Goal: Information Seeking & Learning: Learn about a topic

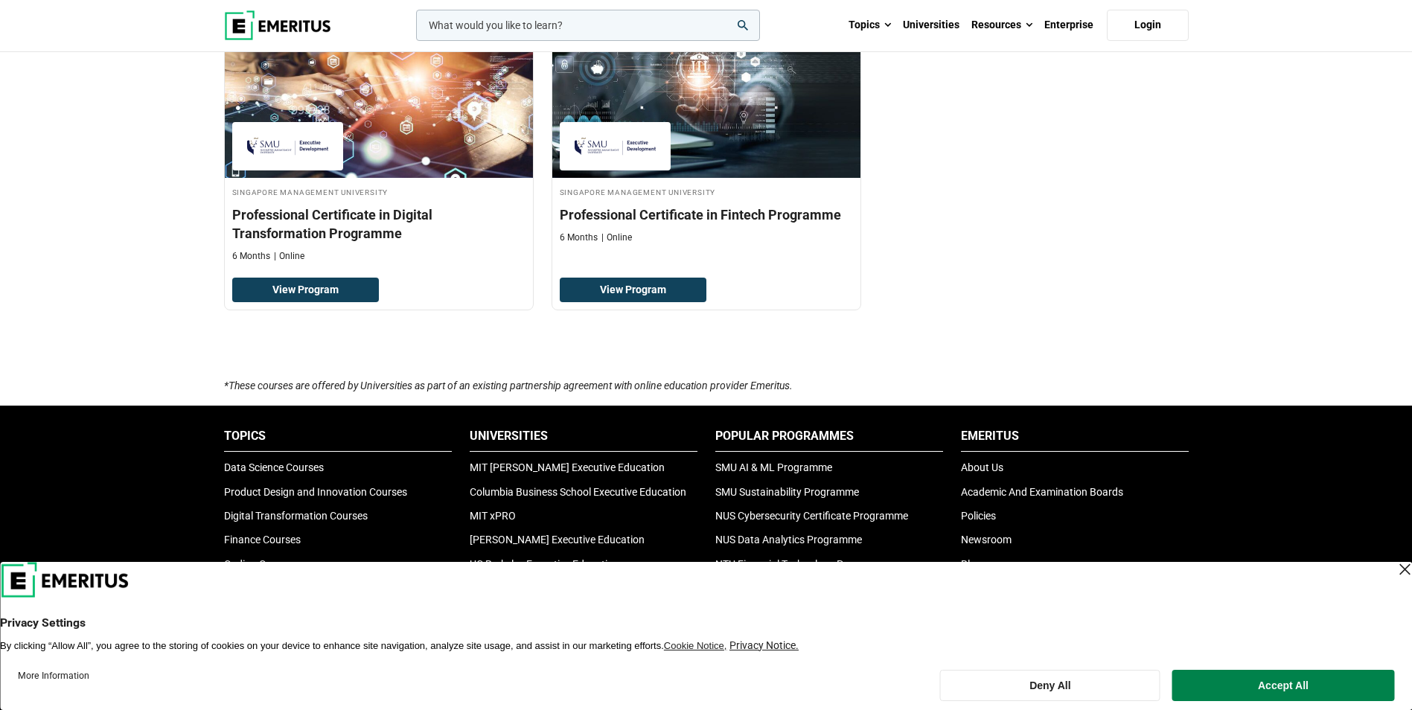
scroll to position [1563, 0]
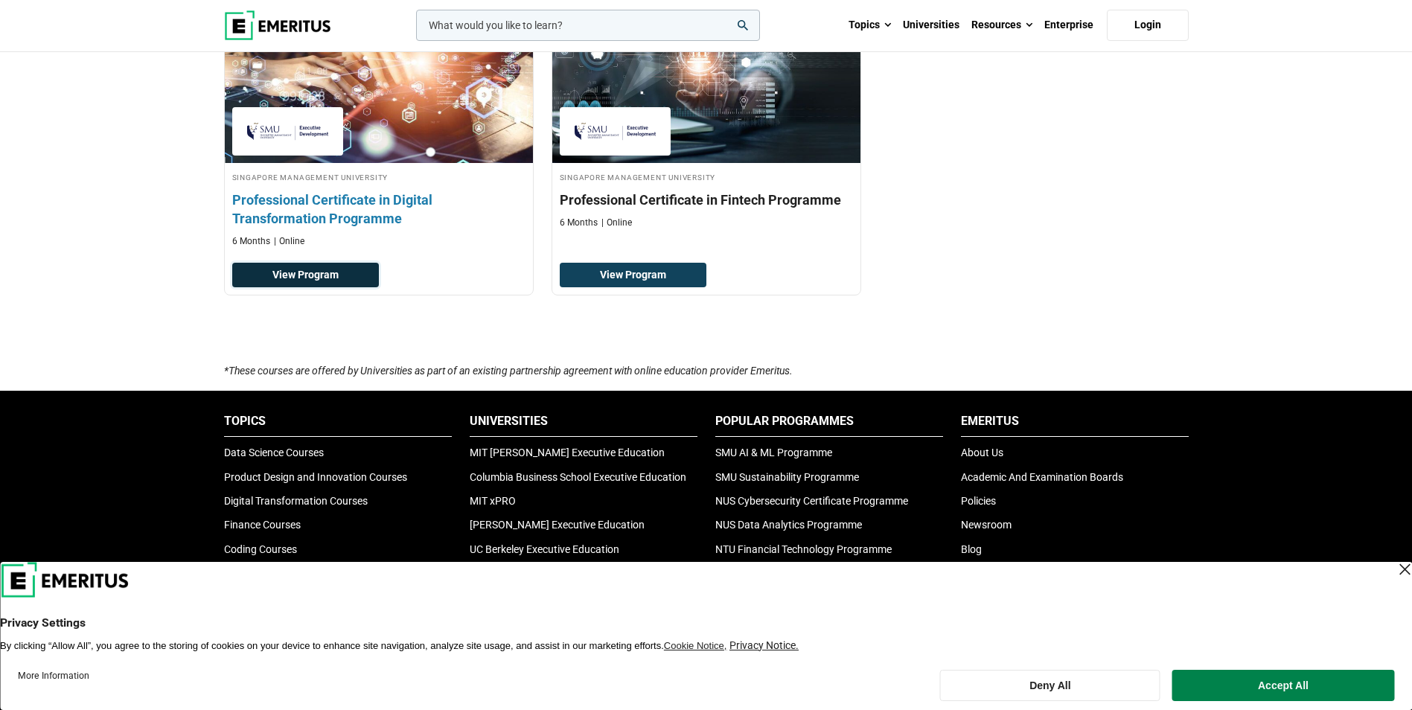
click at [278, 278] on link "View Program" at bounding box center [305, 275] width 147 height 25
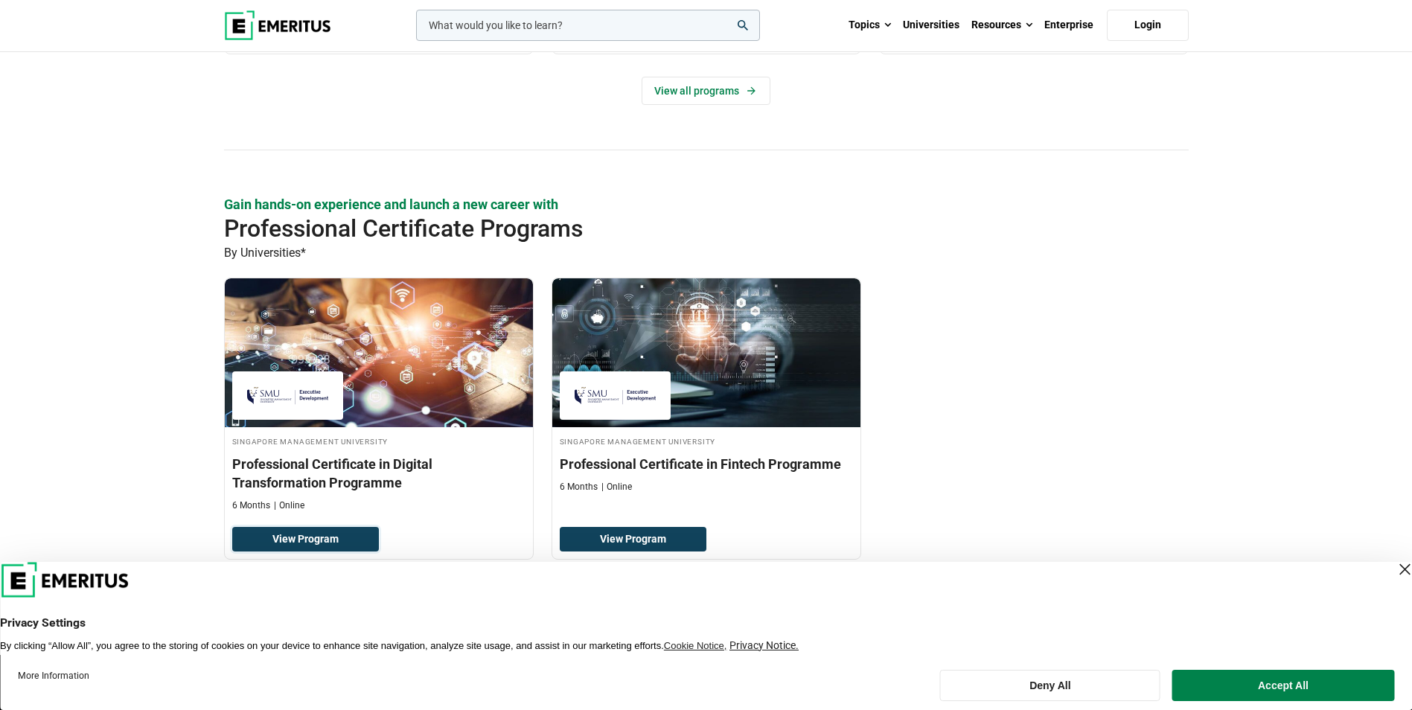
scroll to position [893, 0]
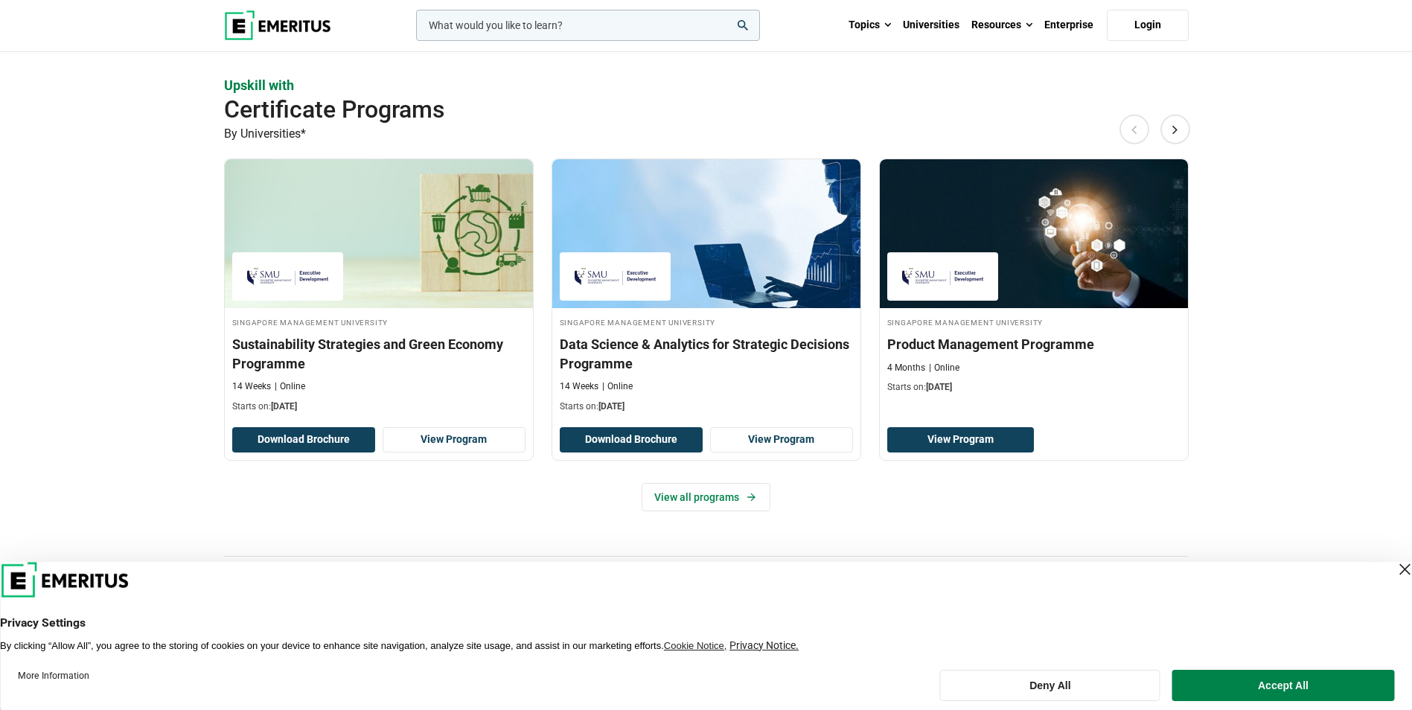
scroll to position [893, 0]
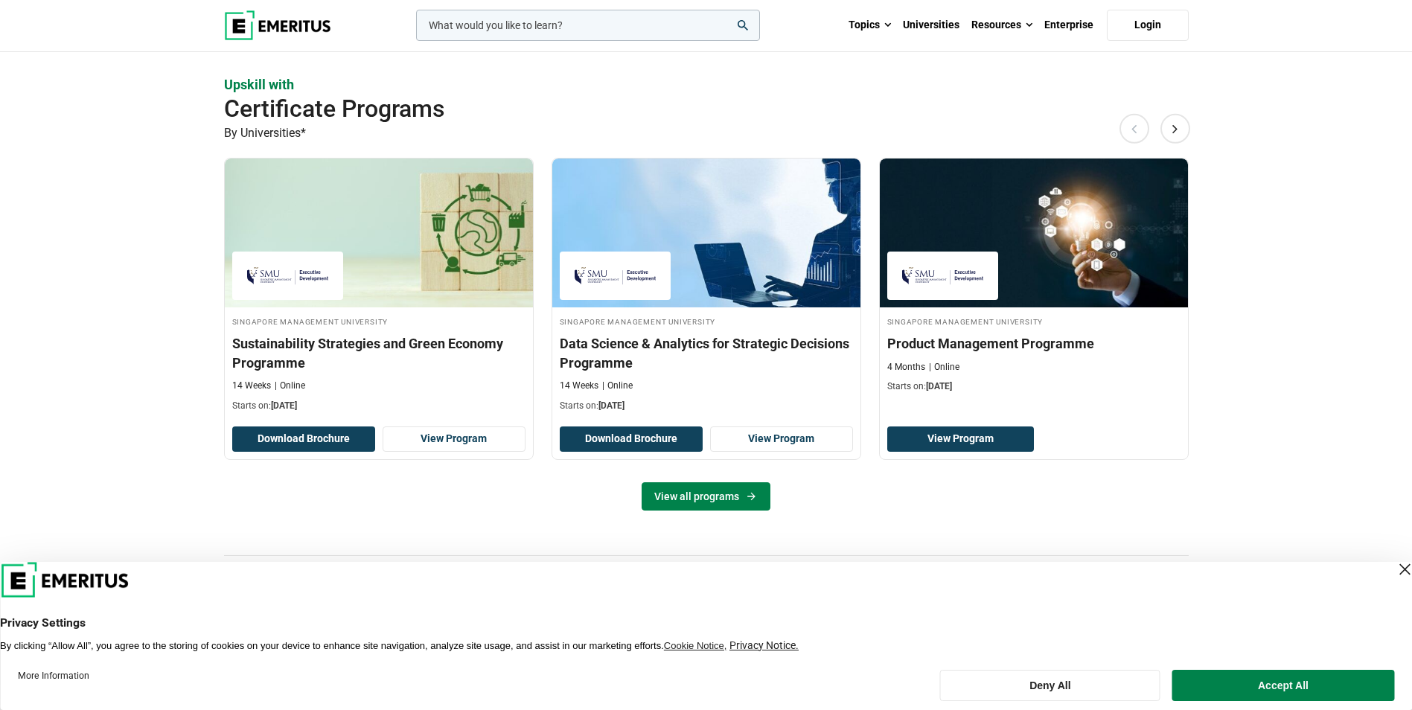
click at [651, 490] on link "View all programs" at bounding box center [706, 496] width 129 height 28
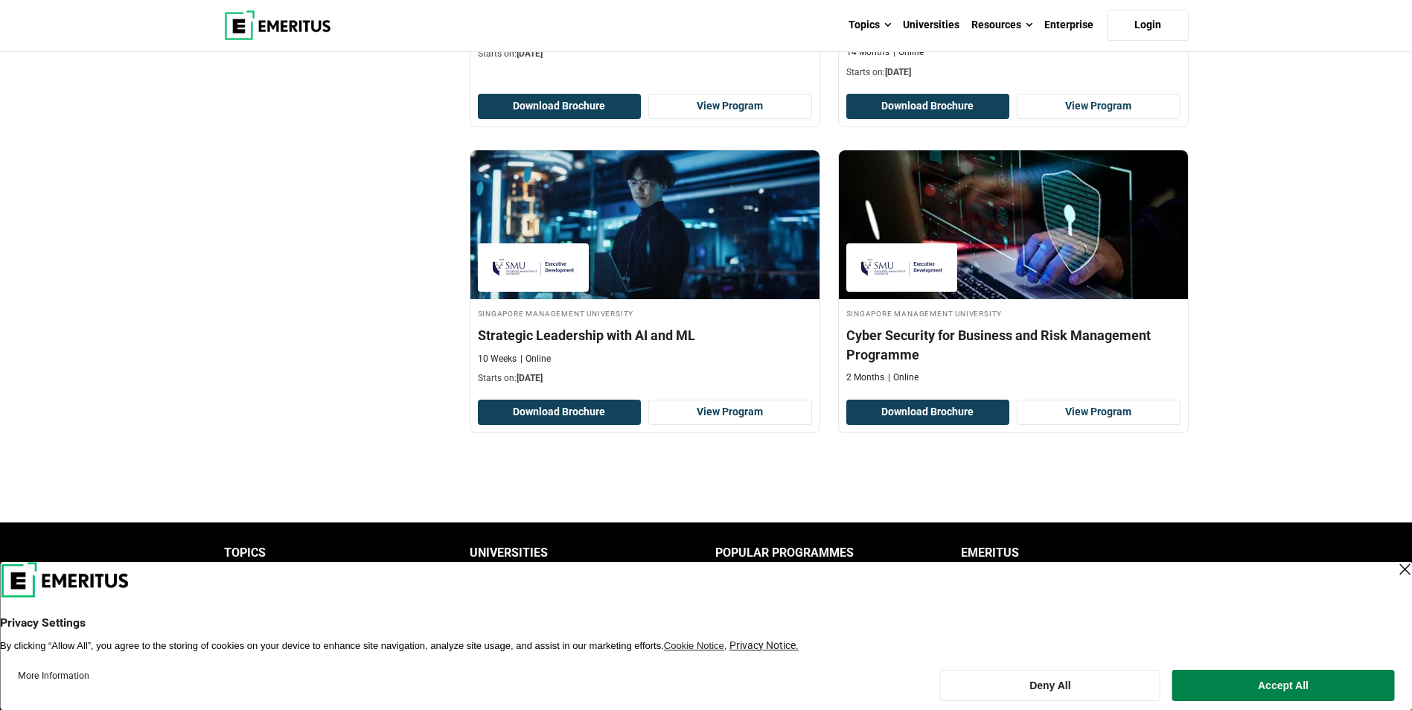
scroll to position [1191, 0]
